Goal: Task Accomplishment & Management: Manage account settings

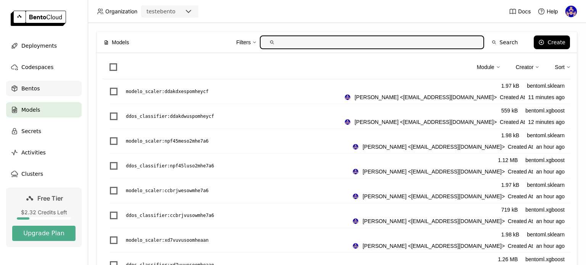
click at [30, 88] on span "Bentos" at bounding box center [30, 88] width 18 height 9
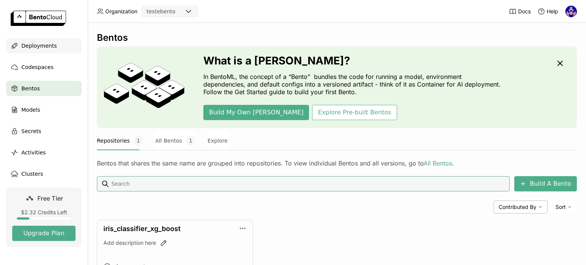
click at [39, 44] on span "Deployments" at bounding box center [39, 45] width 36 height 9
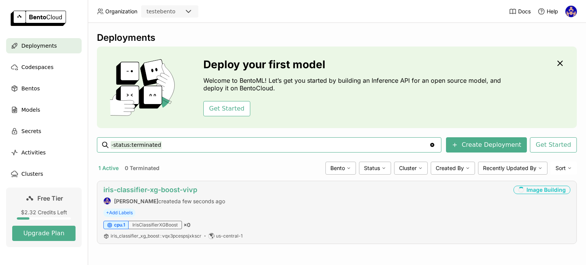
click at [177, 192] on link "iris-classifier-xg-boost-vivp" at bounding box center [150, 190] width 94 height 8
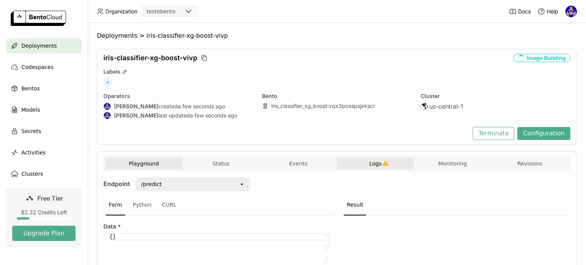
click at [371, 166] on span "Logs" at bounding box center [376, 163] width 12 height 7
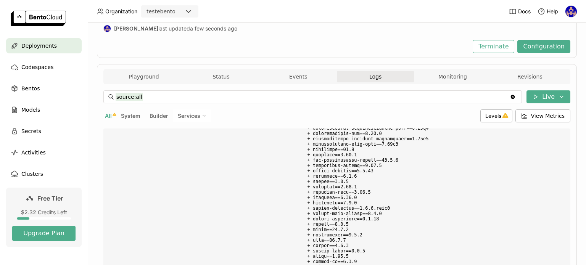
scroll to position [58, 0]
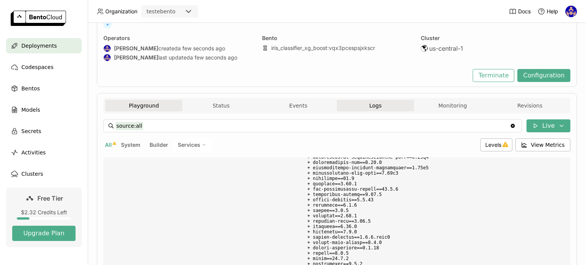
click at [148, 103] on button "Playground" at bounding box center [143, 105] width 77 height 11
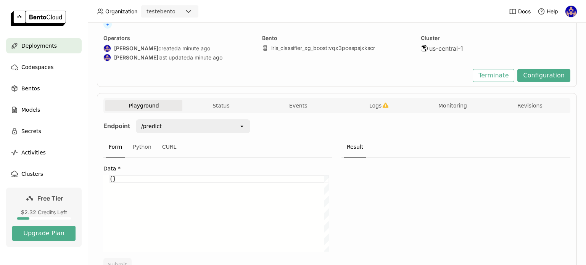
scroll to position [96, 0]
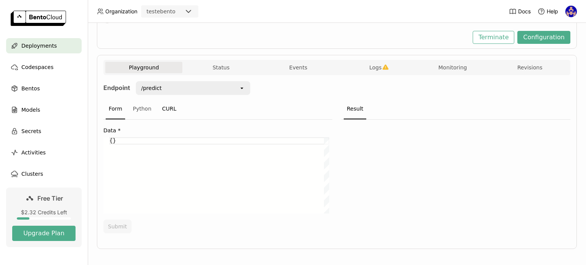
click at [171, 110] on div "CURL" at bounding box center [169, 109] width 21 height 21
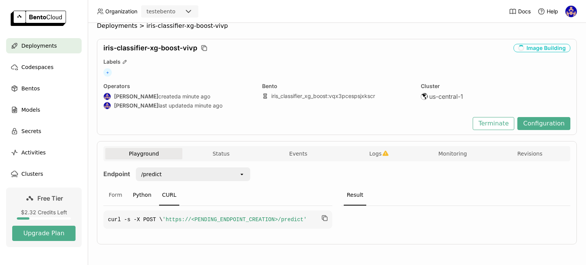
click at [137, 185] on div "Python" at bounding box center [142, 195] width 25 height 21
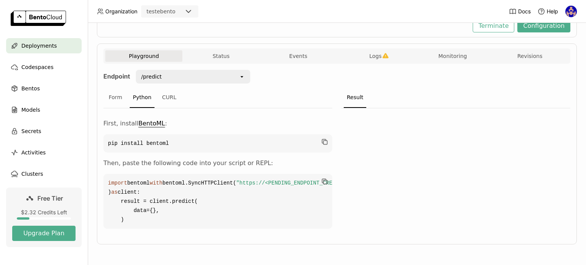
scroll to position [134, 0]
click at [117, 87] on div "Form" at bounding box center [115, 97] width 19 height 21
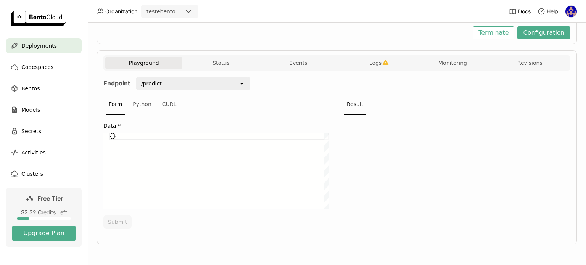
scroll to position [100, 0]
click at [385, 68] on button "Logs" at bounding box center [375, 63] width 77 height 11
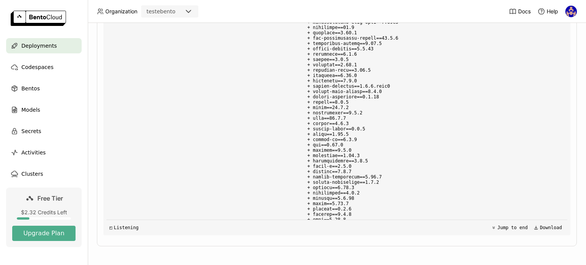
scroll to position [220, 0]
click at [502, 225] on button "Jump to end" at bounding box center [509, 226] width 41 height 9
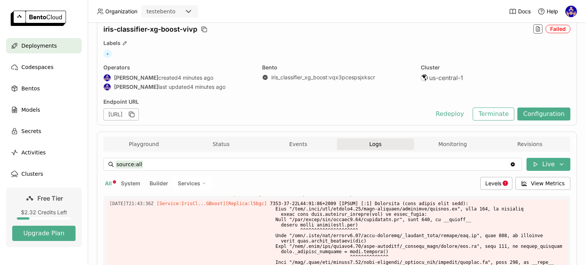
scroll to position [0, 0]
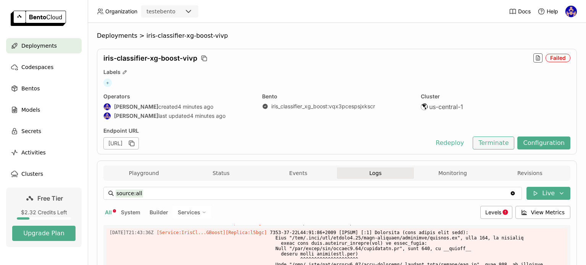
click at [489, 143] on button "Terminate" at bounding box center [494, 143] width 42 height 13
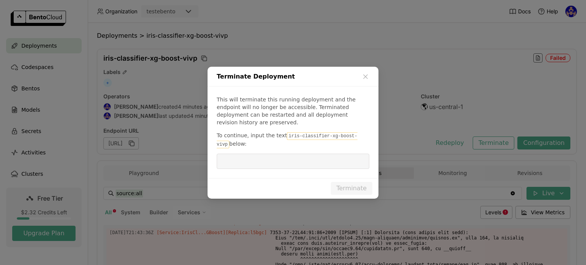
click at [291, 132] on code "iris-classifier-xg-boost-vivp" at bounding box center [287, 140] width 141 height 16
drag, startPoint x: 282, startPoint y: 135, endPoint x: 354, endPoint y: 131, distance: 72.7
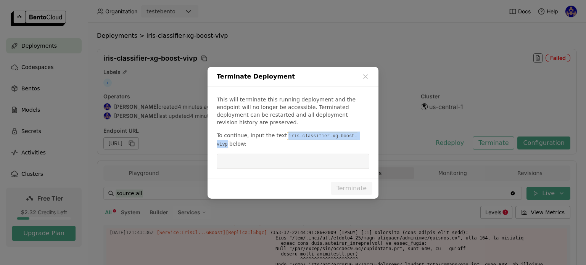
click at [354, 132] on code "iris-classifier-xg-boost-vivp" at bounding box center [287, 140] width 141 height 16
copy code "iris-classifier-xg-boost-vivp"
click at [333, 159] on input "dialog" at bounding box center [293, 161] width 144 height 15
paste input "iris-classifier-xg-boost-vivp"
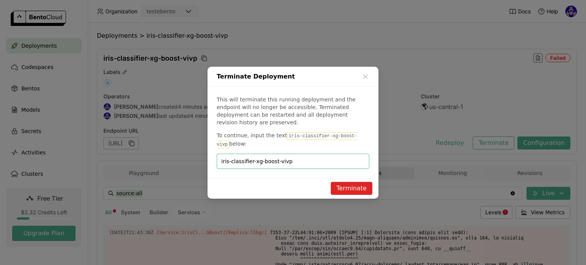
type input "iris-classifier-xg-boost-vivp"
click at [342, 184] on button "Terminate" at bounding box center [352, 188] width 42 height 13
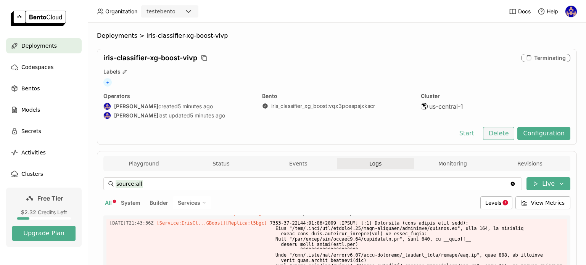
click at [499, 129] on button "Delete" at bounding box center [499, 133] width 32 height 13
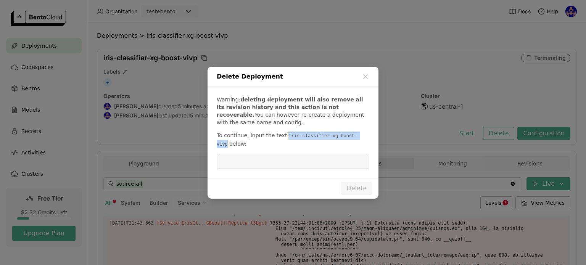
drag, startPoint x: 281, startPoint y: 138, endPoint x: 366, endPoint y: 137, distance: 85.5
click at [367, 137] on p "To continue, input the text iris-classifier-xg-boost-vivp below:" at bounding box center [293, 140] width 153 height 17
copy code "iris-classifier-xg-boost-vivp"
click at [299, 155] on input "dialog" at bounding box center [293, 161] width 144 height 15
paste input "iris-classifier-xg-boost-vivp"
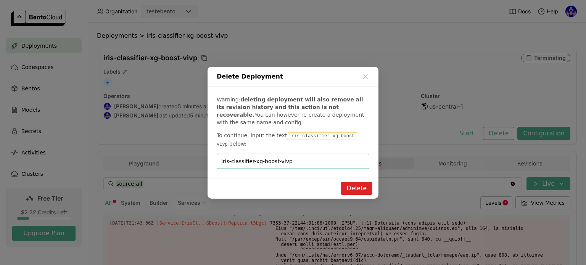
type input "iris-classifier-xg-boost-vivp"
click at [350, 186] on button "Delete" at bounding box center [357, 188] width 32 height 13
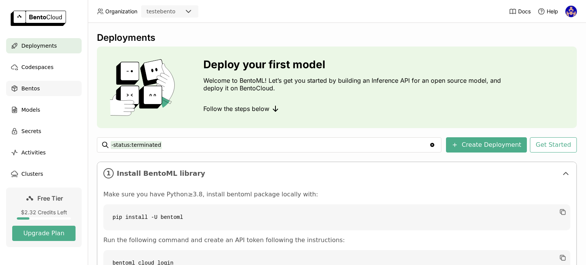
click at [26, 88] on span "Bentos" at bounding box center [30, 88] width 18 height 9
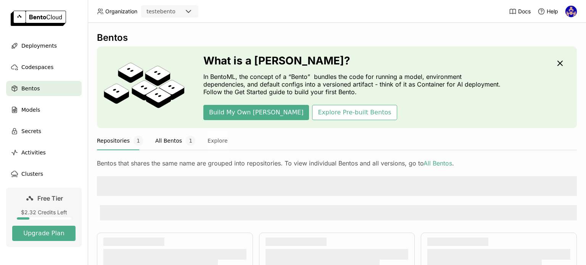
click at [164, 147] on button "All Bentos 1" at bounding box center [175, 140] width 40 height 19
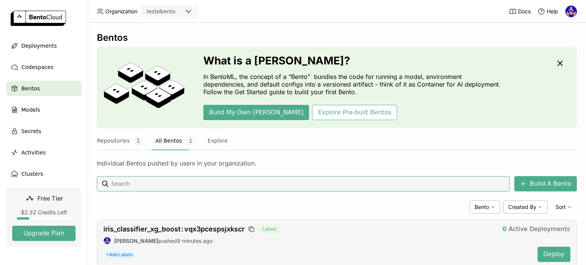
scroll to position [22, 0]
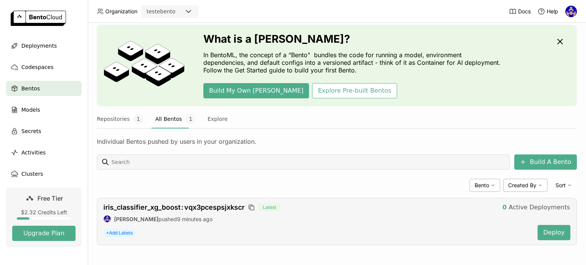
click at [247, 207] on div "iris_classifier_xg_boost : vqx3pcespsjxkscr Latest" at bounding box center [299, 207] width 393 height 8
click at [236, 209] on span "iris_classifier_xg_boost : vqx3pcespsjxkscr" at bounding box center [173, 207] width 141 height 8
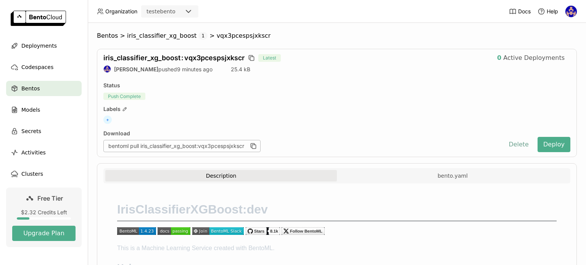
click at [510, 142] on button "Delete" at bounding box center [519, 144] width 32 height 15
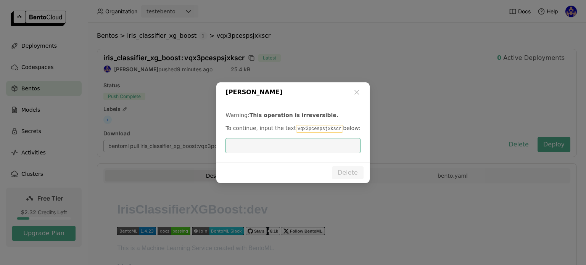
click at [313, 131] on code "vqx3pcespsjxkscr" at bounding box center [319, 129] width 47 height 8
copy p "vqx3pcespsjxkscr"
click at [297, 152] on input "dialog" at bounding box center [293, 146] width 126 height 15
paste input "vqx3pcespsjxkscr"
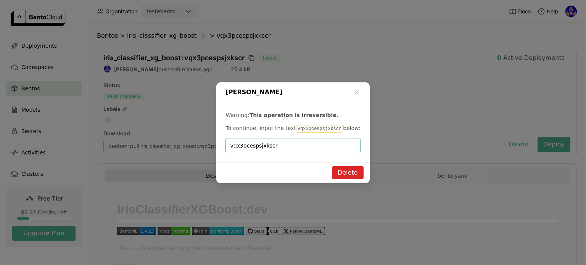
type input "vqx3pcespsjxkscr"
click at [353, 177] on button "Delete" at bounding box center [348, 172] width 32 height 13
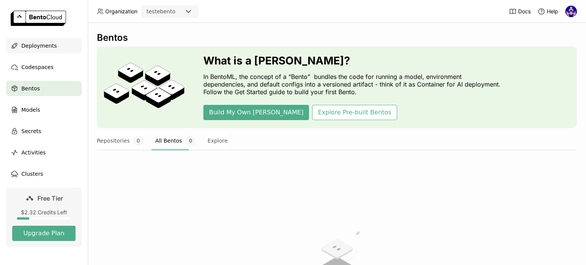
click at [49, 47] on span "Deployments" at bounding box center [39, 45] width 36 height 9
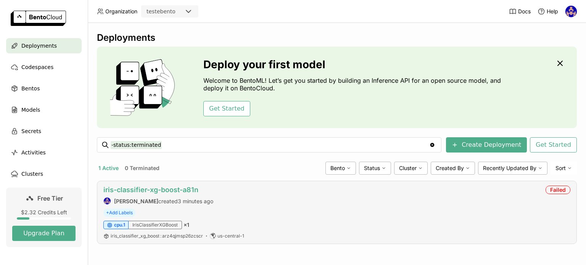
click at [187, 186] on link "iris-classifier-xg-boost-a81n" at bounding box center [150, 190] width 95 height 8
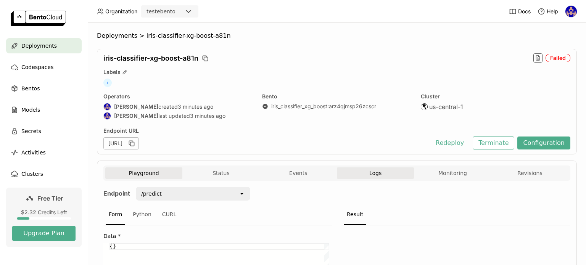
click at [348, 173] on button "Logs" at bounding box center [375, 173] width 77 height 11
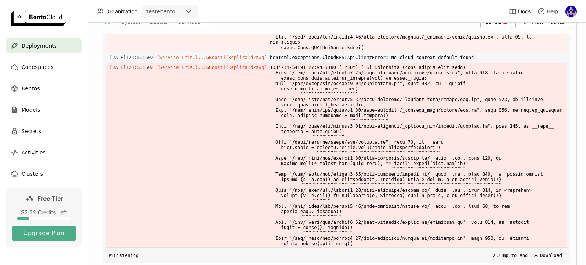
scroll to position [3954, 0]
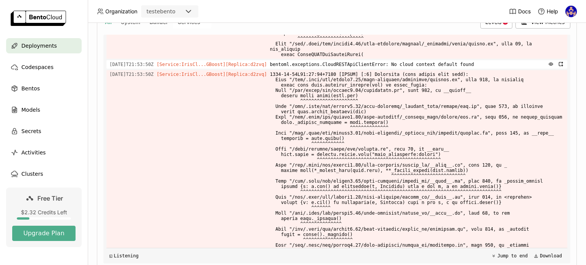
click at [387, 69] on span "bentoml.exceptions.CloudRESTApiClientError: No cloud context default found" at bounding box center [417, 64] width 294 height 8
click at [387, 68] on span "bentoml.exceptions.CloudRESTApiClientError: No cloud context default found" at bounding box center [417, 64] width 294 height 8
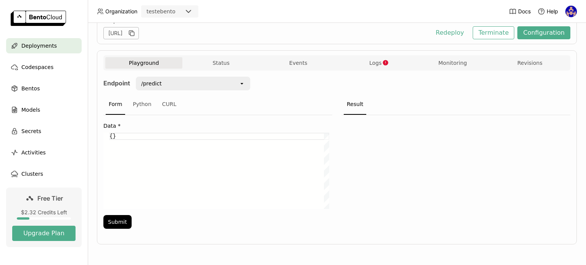
scroll to position [109, 0]
click at [489, 34] on button "Terminate" at bounding box center [494, 33] width 42 height 13
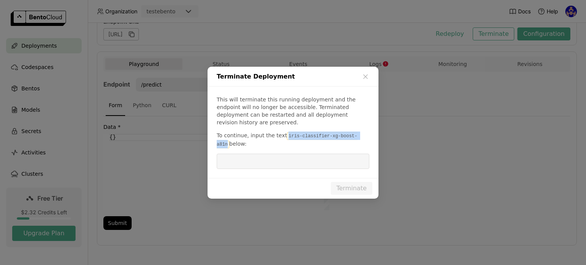
drag, startPoint x: 282, startPoint y: 132, endPoint x: 356, endPoint y: 136, distance: 74.1
click at [356, 136] on p "To continue, input the text iris-classifier-xg-boost-a81n below:" at bounding box center [293, 140] width 153 height 17
copy code "iris-classifier-xg-boost-a81n"
click at [263, 163] on input "dialog" at bounding box center [293, 161] width 144 height 15
paste input "iris-classifier-xg-boost-a81n"
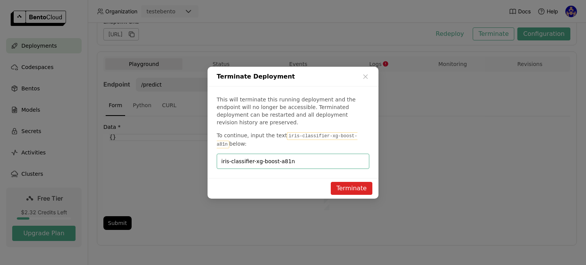
type input "iris-classifier-xg-boost-a81n"
click at [351, 185] on button "Terminate" at bounding box center [352, 188] width 42 height 13
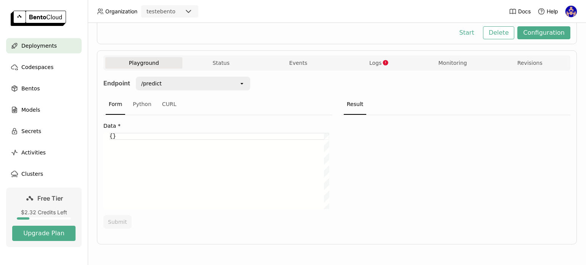
scroll to position [100, 0]
click at [500, 37] on button "Delete" at bounding box center [499, 33] width 32 height 13
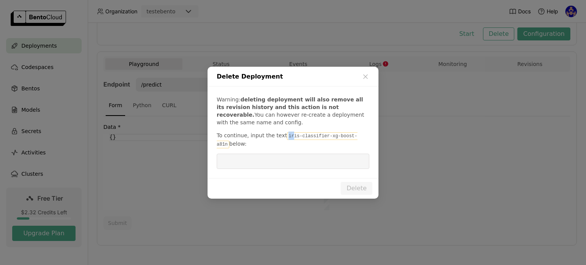
drag, startPoint x: 282, startPoint y: 135, endPoint x: 293, endPoint y: 136, distance: 10.7
click at [291, 136] on code "iris-classifier-xg-boost-a81n" at bounding box center [287, 140] width 141 height 16
click at [297, 136] on code "iris-classifier-xg-boost-a81n" at bounding box center [287, 140] width 141 height 16
drag, startPoint x: 281, startPoint y: 137, endPoint x: 353, endPoint y: 140, distance: 72.6
click at [353, 140] on code "iris-classifier-xg-boost-a81n" at bounding box center [287, 140] width 141 height 16
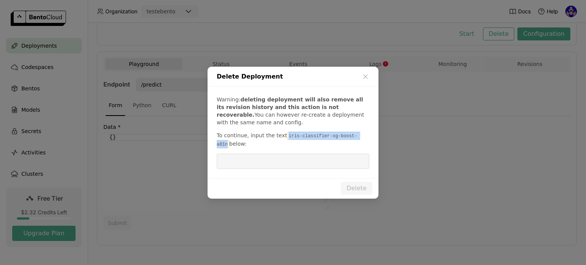
copy code "iris-classifier-xg-boost-a81n"
click at [282, 166] on input "dialog" at bounding box center [293, 161] width 144 height 15
paste input "iris-classifier-xg-boost-a81n"
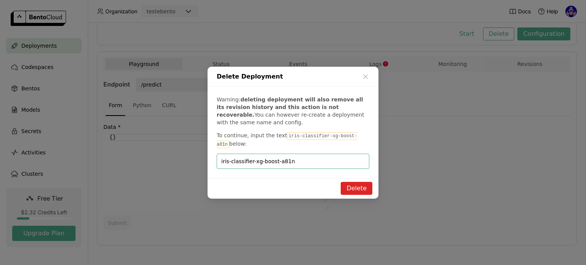
type input "iris-classifier-xg-boost-a81n"
click at [356, 186] on button "Delete" at bounding box center [357, 188] width 32 height 13
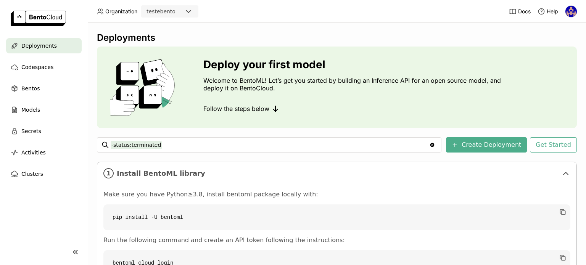
click at [45, 35] on link at bounding box center [44, 19] width 88 height 38
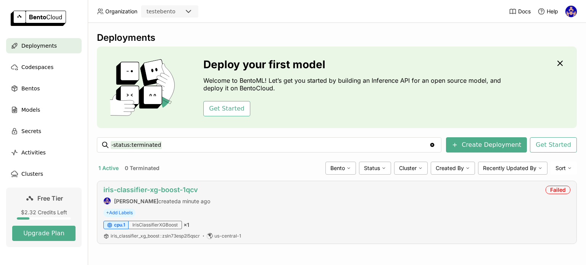
click at [157, 190] on link "iris-classifier-xg-boost-1qcv" at bounding box center [150, 190] width 95 height 8
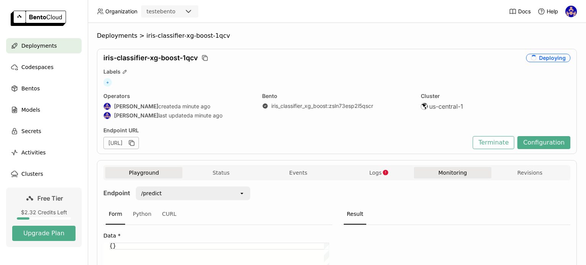
click at [383, 172] on icon "button" at bounding box center [386, 172] width 6 height 6
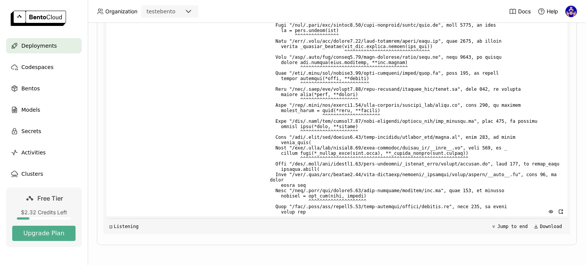
scroll to position [4046, 0]
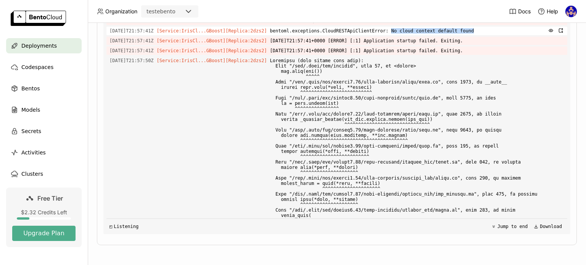
drag, startPoint x: 454, startPoint y: 136, endPoint x: 377, endPoint y: 137, distance: 76.4
click at [377, 35] on span "bentoml.exceptions.CloudRESTApiClientError: No cloud context default found" at bounding box center [417, 31] width 294 height 8
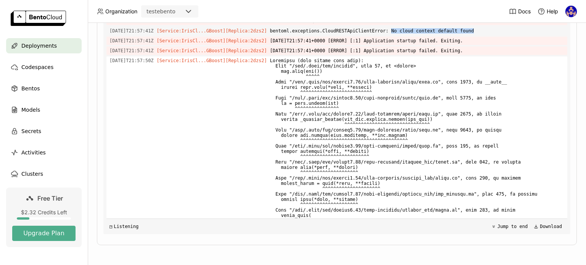
scroll to position [4237, 0]
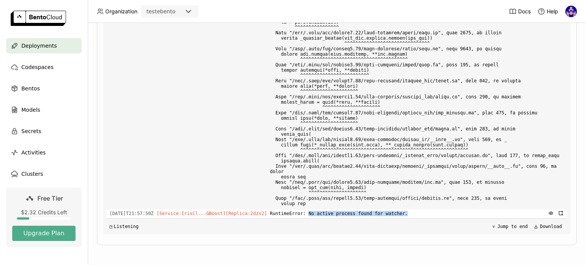
drag, startPoint x: 301, startPoint y: 213, endPoint x: 393, endPoint y: 211, distance: 92.4
click at [393, 211] on span "RuntimeError: No active process found for watcher." at bounding box center [417, 214] width 294 height 8
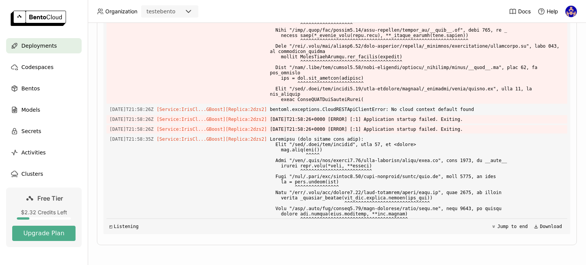
scroll to position [220, 0]
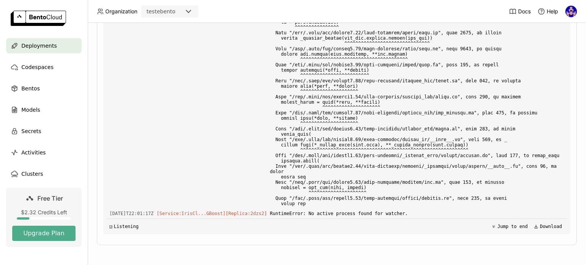
click at [41, 44] on span "Deployments" at bounding box center [39, 45] width 36 height 9
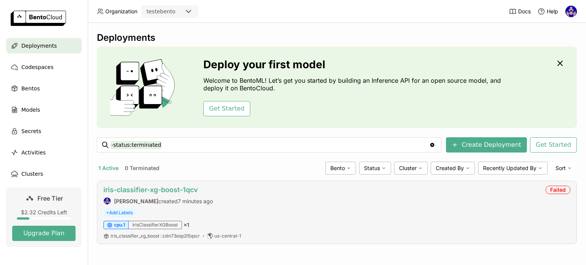
click at [189, 189] on link "iris-classifier-xg-boost-1qcv" at bounding box center [150, 190] width 95 height 8
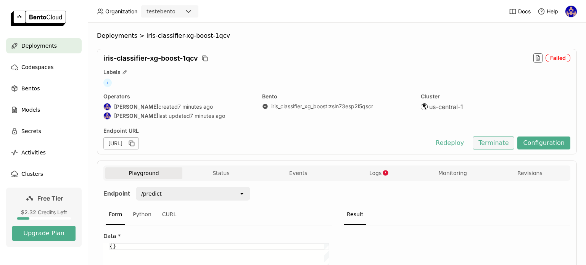
click at [495, 144] on button "Terminate" at bounding box center [494, 143] width 42 height 13
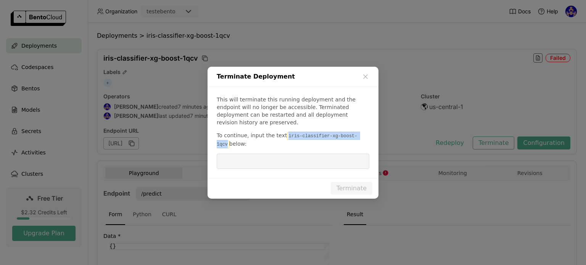
drag, startPoint x: 281, startPoint y: 131, endPoint x: 356, endPoint y: 131, distance: 74.4
click at [356, 132] on p "To continue, input the text iris-classifier-xg-boost-1qcv below:" at bounding box center [293, 140] width 153 height 17
copy code "iris-classifier-xg-boost-1qcv"
click at [274, 158] on input "dialog" at bounding box center [293, 161] width 144 height 15
paste input "iris-classifier-xg-boost-1qcv"
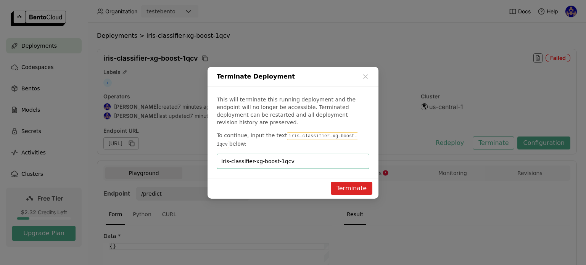
type input "iris-classifier-xg-boost-1qcv"
click at [345, 182] on button "Terminate" at bounding box center [352, 188] width 42 height 13
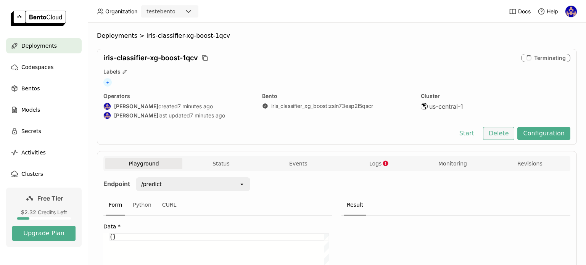
click at [499, 136] on button "Delete" at bounding box center [499, 133] width 32 height 13
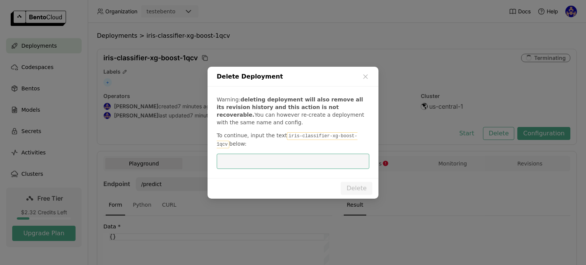
click at [335, 160] on input "dialog" at bounding box center [293, 161] width 144 height 15
type input "iris-classifier-xg-boost-1qcv"
click at [354, 182] on button "Delete" at bounding box center [357, 188] width 32 height 13
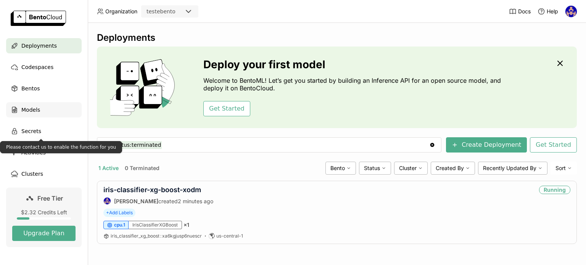
click at [31, 116] on div "Models" at bounding box center [44, 109] width 76 height 15
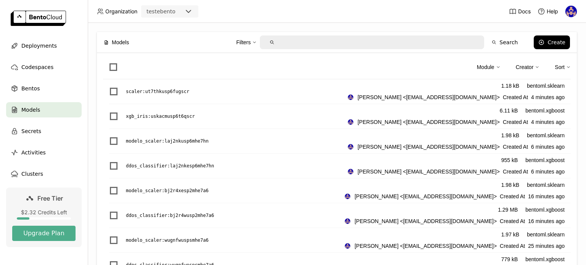
click at [38, 29] on link at bounding box center [44, 19] width 88 height 38
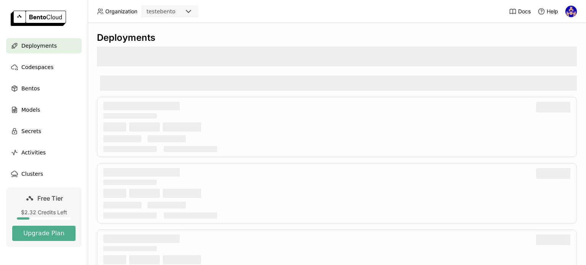
click at [37, 41] on span "Deployments" at bounding box center [39, 45] width 36 height 9
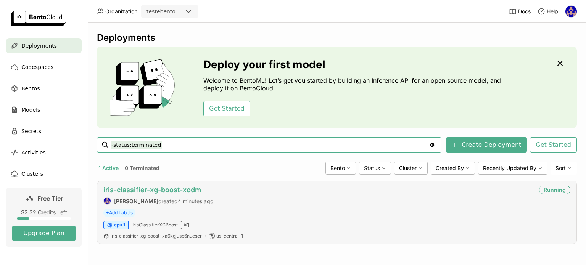
click at [178, 192] on link "iris-classifier-xg-boost-xodm" at bounding box center [152, 190] width 98 height 8
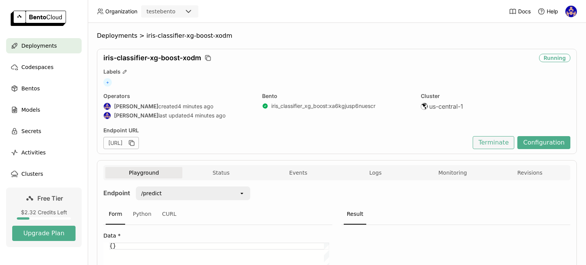
click at [496, 145] on button "Terminate" at bounding box center [494, 142] width 42 height 13
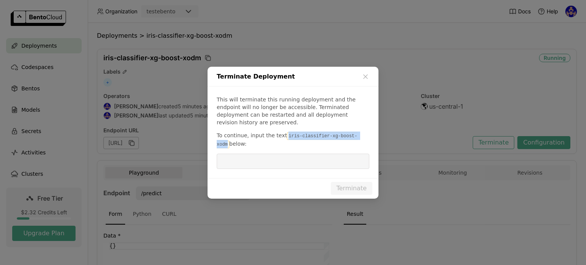
drag, startPoint x: 282, startPoint y: 132, endPoint x: 355, endPoint y: 134, distance: 73.3
click at [355, 134] on code "iris-classifier-xg-boost-xodm" at bounding box center [287, 140] width 141 height 16
copy code "iris-classifier-xg-boost-xodm"
click at [305, 160] on input "dialog" at bounding box center [293, 161] width 144 height 15
paste input "iris-classifier-xg-boost-xodm"
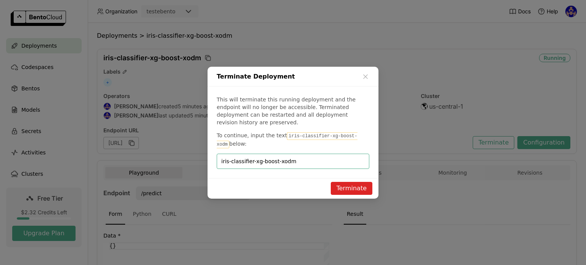
type input "iris-classifier-xg-boost-xodm"
click at [346, 184] on button "Terminate" at bounding box center [352, 188] width 42 height 13
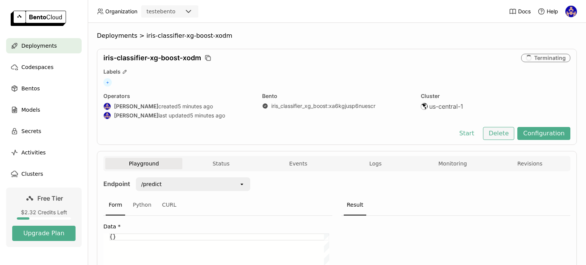
click at [491, 138] on button "Delete" at bounding box center [499, 133] width 32 height 13
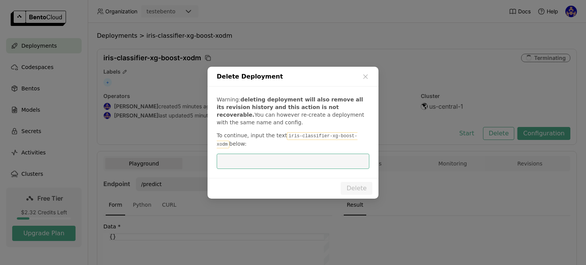
click at [316, 157] on input "dialog" at bounding box center [293, 161] width 144 height 15
type input "iris-classifier-xg-boost-xodm"
click at [353, 193] on button "Delete" at bounding box center [357, 188] width 32 height 13
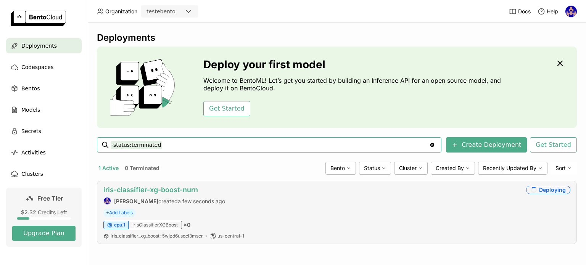
click at [179, 188] on link "iris-classifier-xg-boost-nurn" at bounding box center [150, 190] width 95 height 8
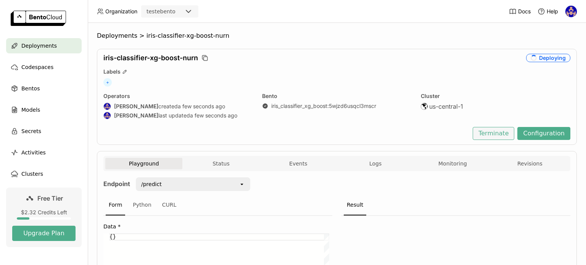
click at [497, 135] on button "Terminate" at bounding box center [494, 133] width 42 height 13
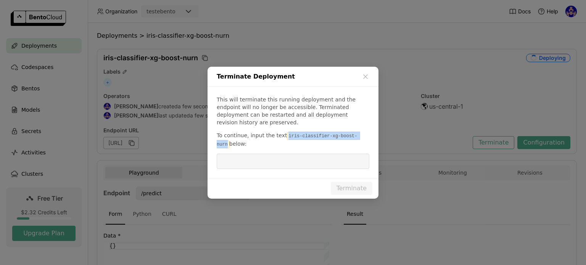
drag, startPoint x: 282, startPoint y: 133, endPoint x: 359, endPoint y: 131, distance: 76.8
click at [359, 132] on p "To continue, input the text iris-classifier-xg-boost-nurn below:" at bounding box center [293, 140] width 153 height 17
click at [366, 81] on icon "dialog" at bounding box center [366, 77] width 8 height 8
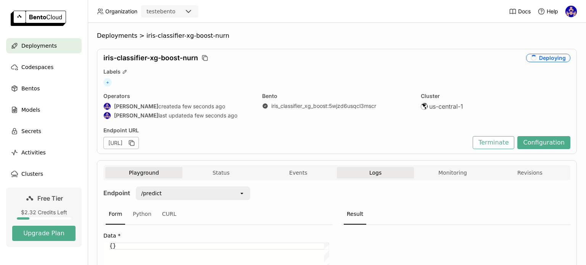
click at [359, 173] on button "Logs" at bounding box center [375, 172] width 77 height 11
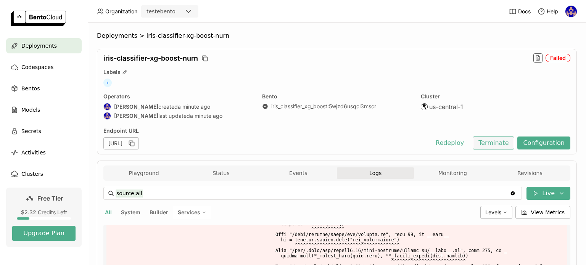
click at [485, 142] on button "Terminate" at bounding box center [494, 143] width 42 height 13
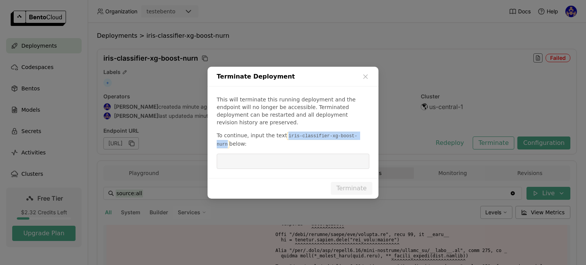
drag, startPoint x: 281, startPoint y: 131, endPoint x: 354, endPoint y: 136, distance: 73.4
click at [354, 136] on code "iris-classifier-xg-boost-nurn" at bounding box center [287, 140] width 141 height 16
copy code "iris-classifier-xg-boost-nurn"
click at [307, 158] on input "dialog" at bounding box center [293, 161] width 144 height 15
paste input "iris-classifier-xg-boost-nurn"
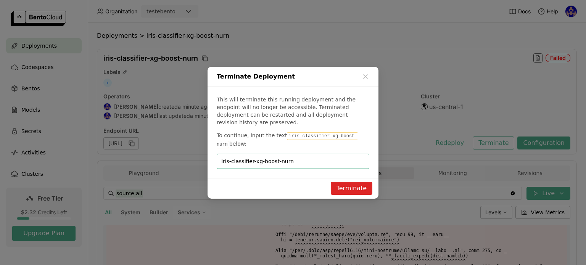
type input "iris-classifier-xg-boost-nurn"
click at [355, 182] on button "Terminate" at bounding box center [352, 188] width 42 height 13
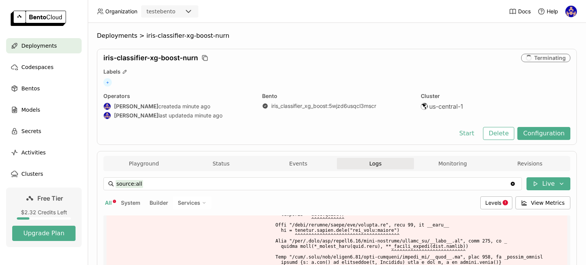
click at [493, 143] on div "iris-classifier-xg-boost-nurn Terminating Labels + Operators [PERSON_NAME] crea…" at bounding box center [337, 97] width 480 height 96
click at [493, 137] on button "Delete" at bounding box center [499, 133] width 32 height 13
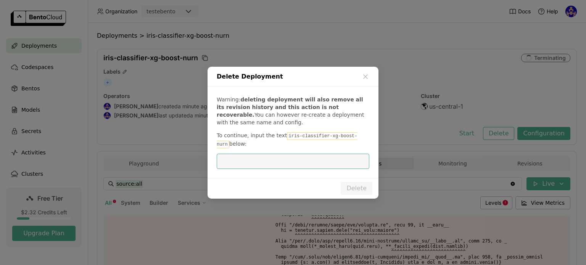
click at [317, 163] on input "dialog" at bounding box center [293, 161] width 144 height 15
type input "iris-classifier-xg-boost-nurn"
click at [350, 187] on button "Delete" at bounding box center [357, 188] width 32 height 13
